Goal: Task Accomplishment & Management: Manage account settings

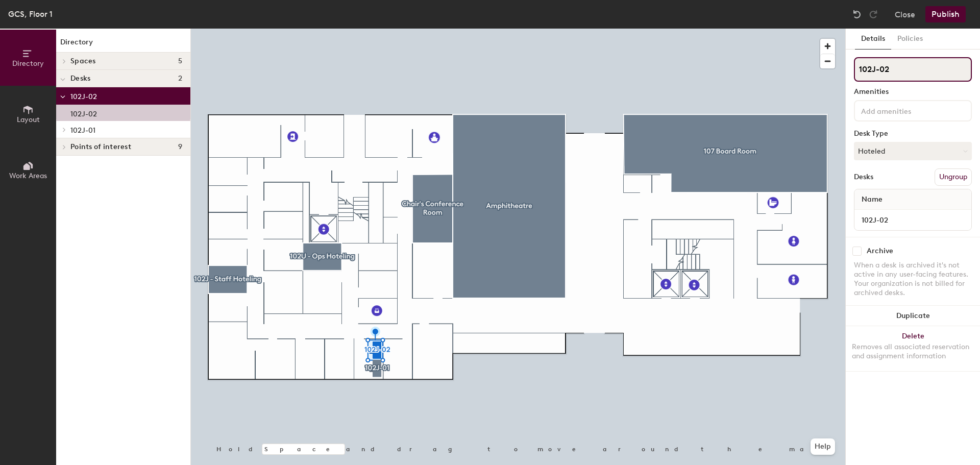
click at [875, 69] on input "102J-02" at bounding box center [913, 69] width 118 height 25
type input "102D-02"
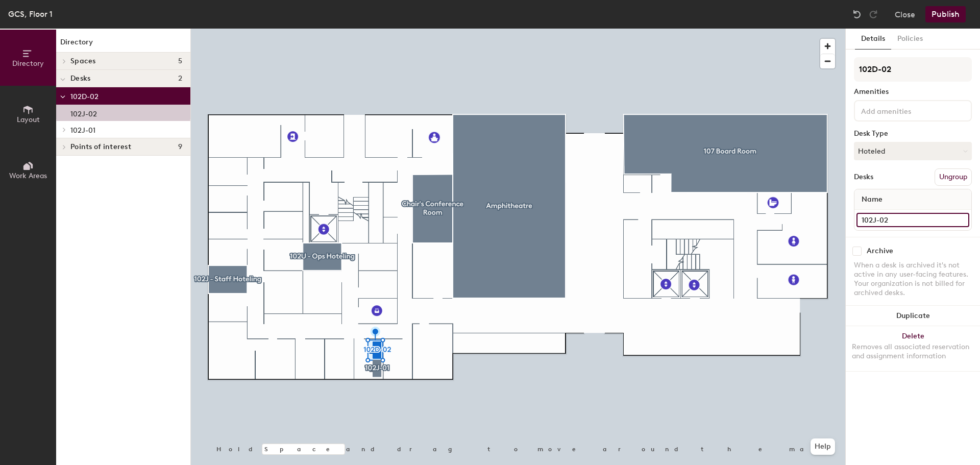
click at [874, 218] on input "102J-02" at bounding box center [913, 220] width 113 height 14
type input "102D-02"
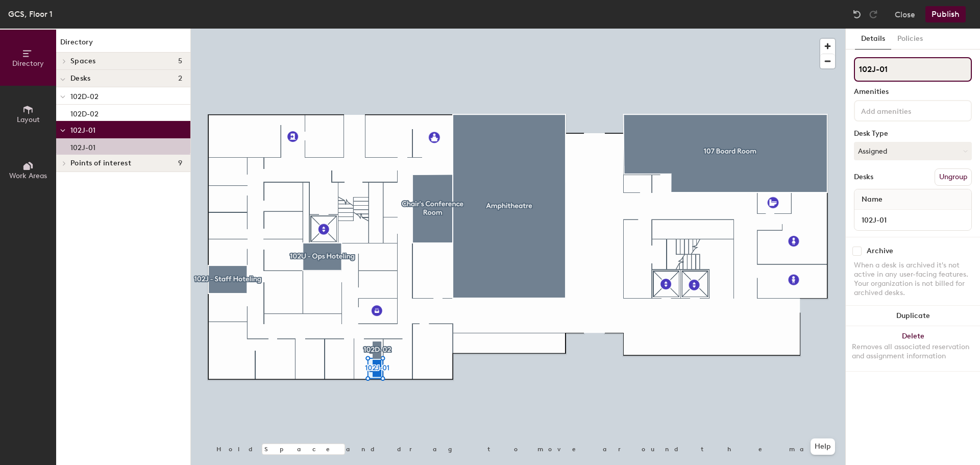
click at [878, 71] on input "102J-01" at bounding box center [913, 69] width 118 height 25
type input "102D-01"
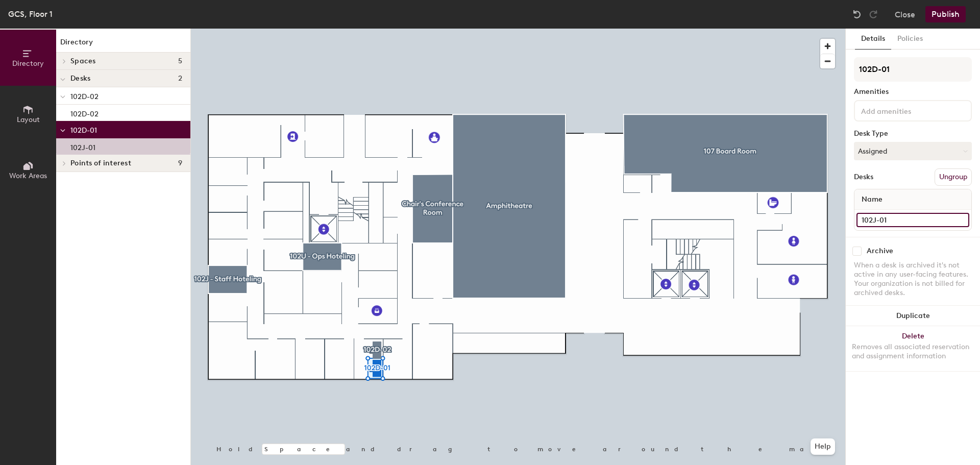
click at [878, 220] on input "102J-01" at bounding box center [913, 220] width 113 height 14
click at [876, 219] on input "102J-01" at bounding box center [913, 220] width 113 height 14
type input "102D-01"
click at [913, 272] on div "When a desk is archived it's not active in any user-facing features. Your organ…" at bounding box center [913, 279] width 118 height 37
click at [956, 8] on button "Publish" at bounding box center [946, 14] width 40 height 16
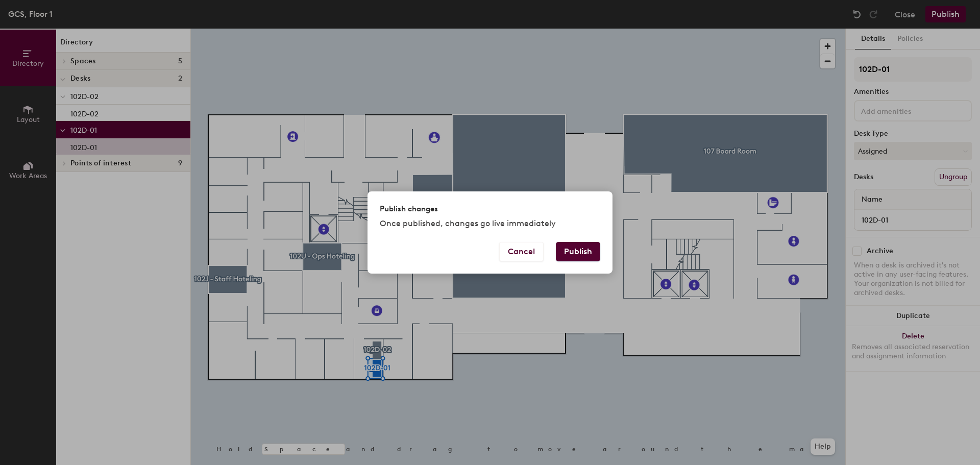
click at [581, 243] on button "Publish" at bounding box center [578, 251] width 44 height 19
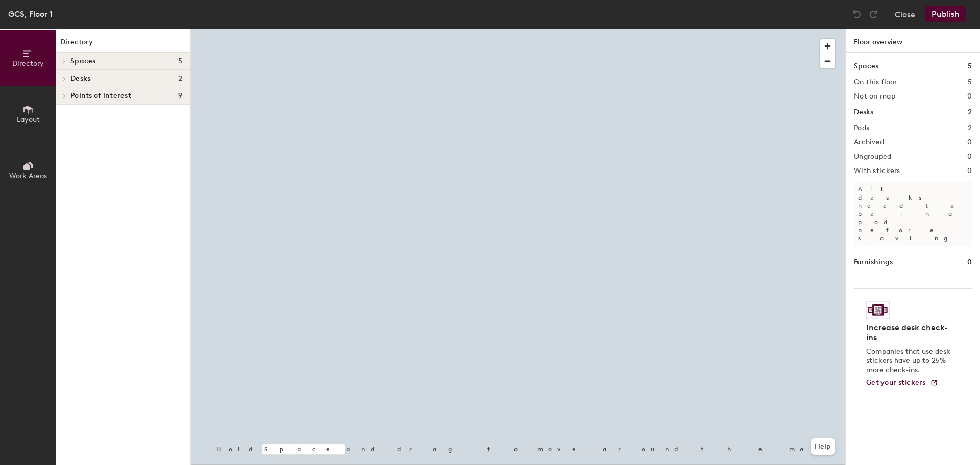
click at [19, 118] on span "Layout" at bounding box center [28, 119] width 23 height 9
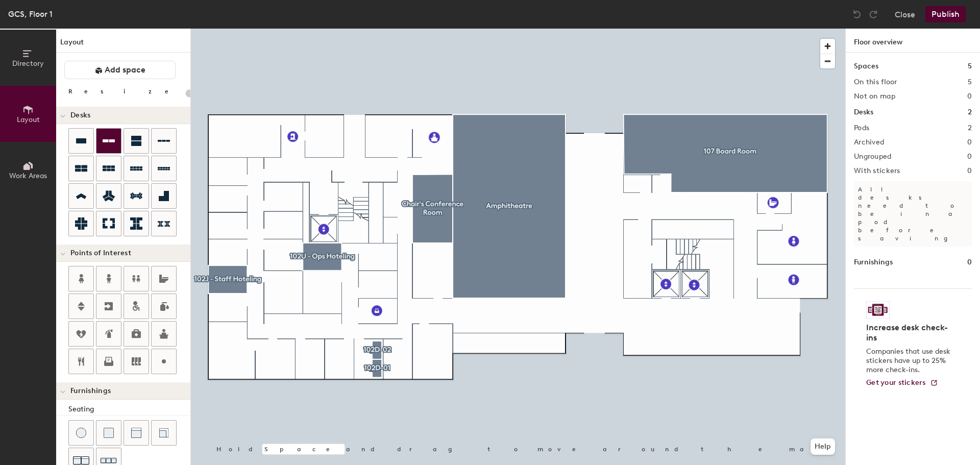
click at [108, 150] on div at bounding box center [109, 141] width 25 height 25
click at [901, 19] on button "Close" at bounding box center [905, 14] width 20 height 16
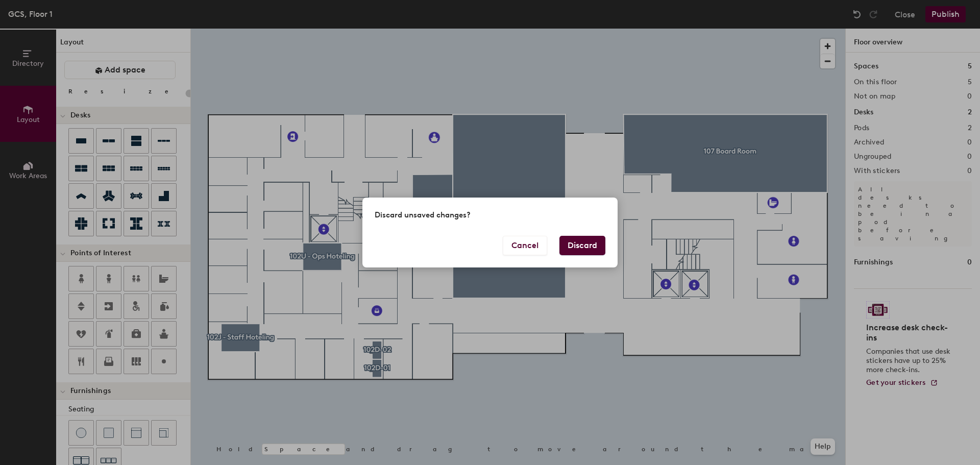
click at [576, 248] on button "Discard" at bounding box center [583, 245] width 46 height 19
type input "20"
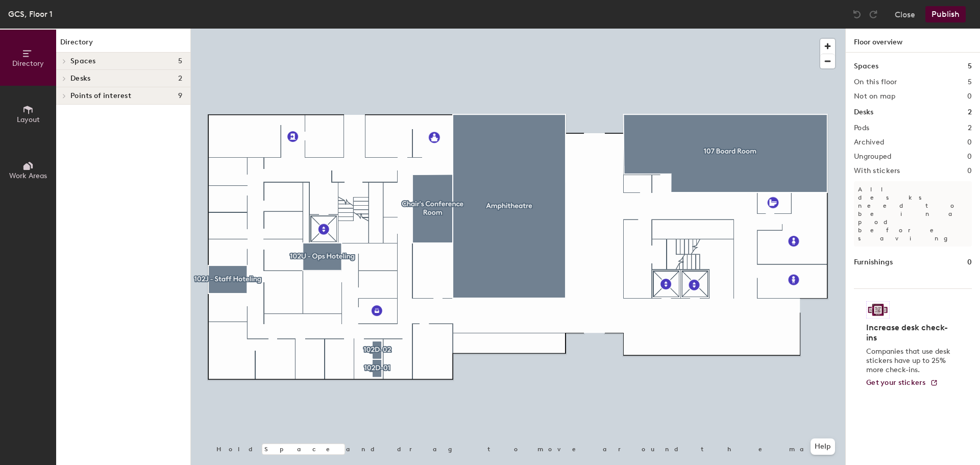
click at [223, 29] on div at bounding box center [518, 29] width 655 height 0
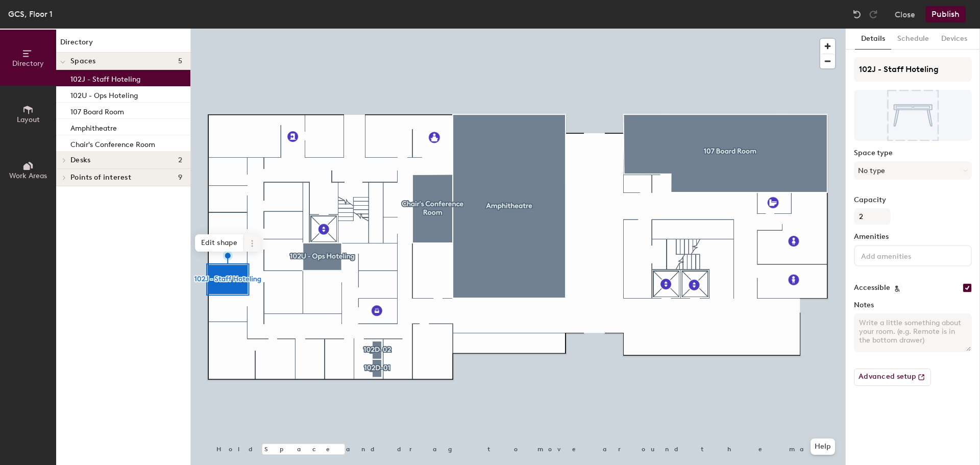
click at [250, 246] on icon at bounding box center [252, 243] width 8 height 8
click at [164, 295] on div "Directory Spaces 5 102J - Staff Hoteling 102U - Ops Hoteling 107 Board Room Amp…" at bounding box center [123, 247] width 134 height 437
click at [101, 294] on div "Directory Spaces 5 102J - Staff Hoteling 102U - Ops Hoteling 107 Board Room Amp…" at bounding box center [123, 247] width 134 height 437
click at [144, 282] on div "Directory Spaces 5 102J - Staff Hoteling 102U - Ops Hoteling 107 Board Room Amp…" at bounding box center [123, 247] width 134 height 437
click at [907, 12] on button "Close" at bounding box center [905, 14] width 20 height 16
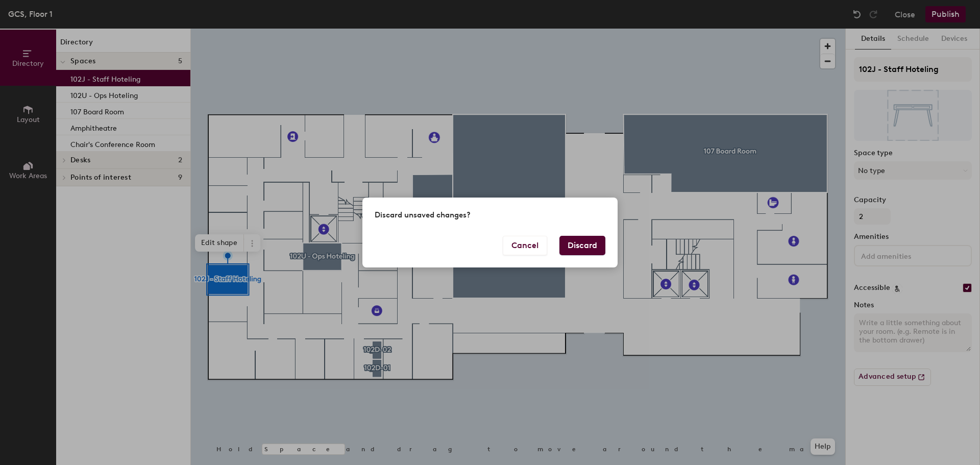
click at [581, 249] on button "Discard" at bounding box center [583, 245] width 46 height 19
